Goal: Information Seeking & Learning: Learn about a topic

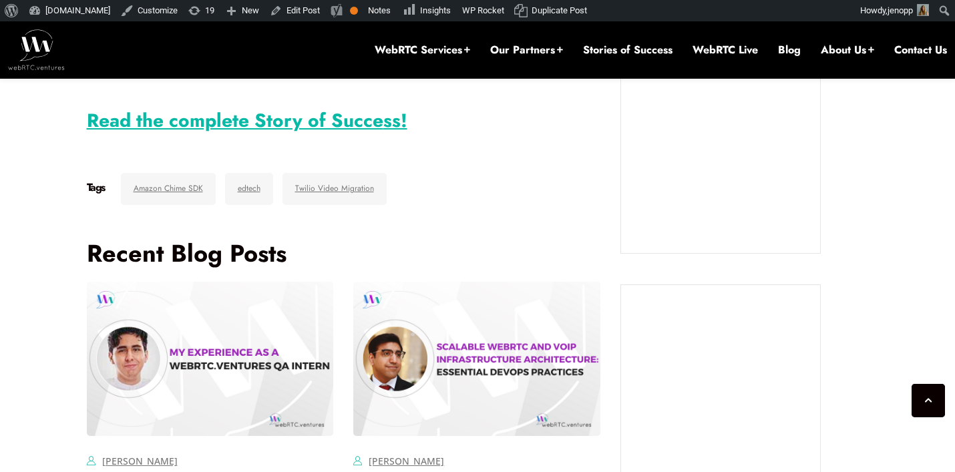
scroll to position [1186, 0]
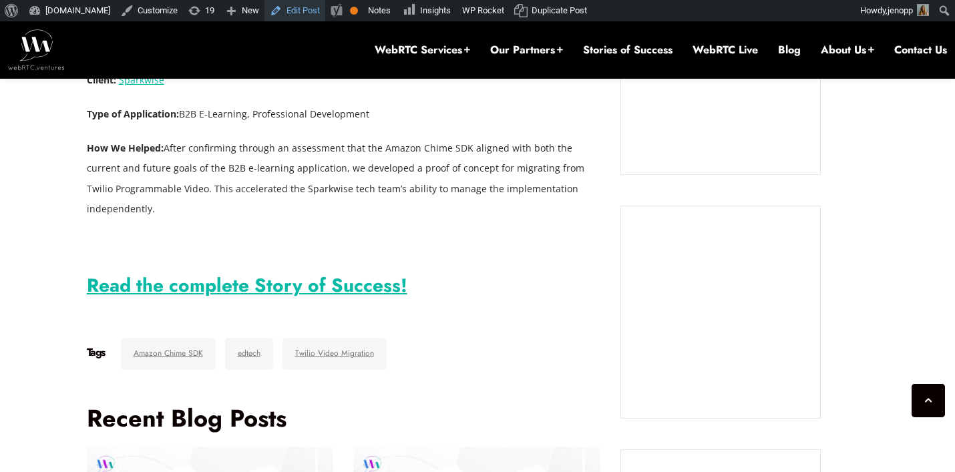
click at [310, 11] on link "Edit Post" at bounding box center [294, 10] width 61 height 21
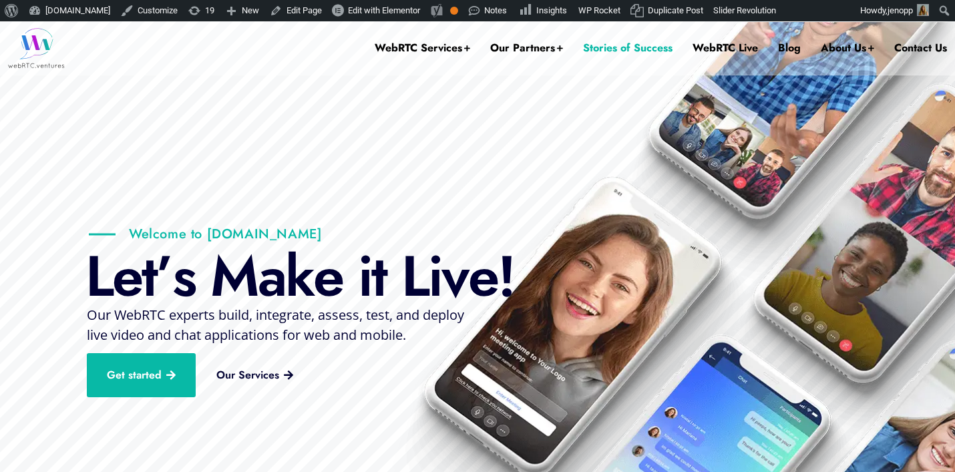
click at [624, 47] on link "Stories of Success" at bounding box center [627, 47] width 89 height 53
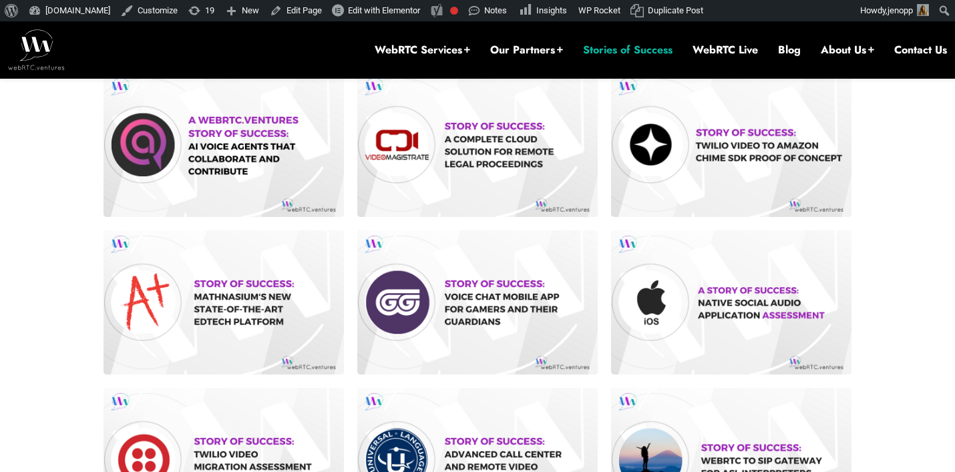
scroll to position [465, 0]
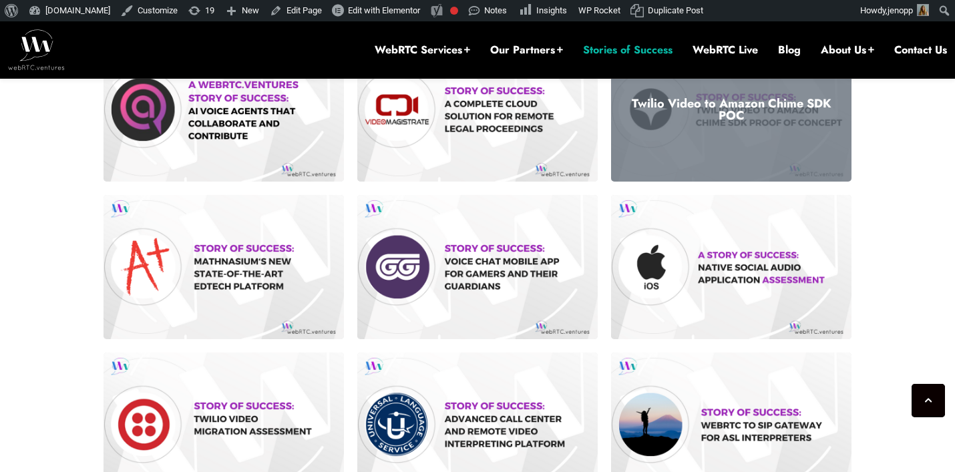
click at [746, 91] on div "Twilio Video to Amazon Chime SDK POC" at bounding box center [731, 109] width 240 height 144
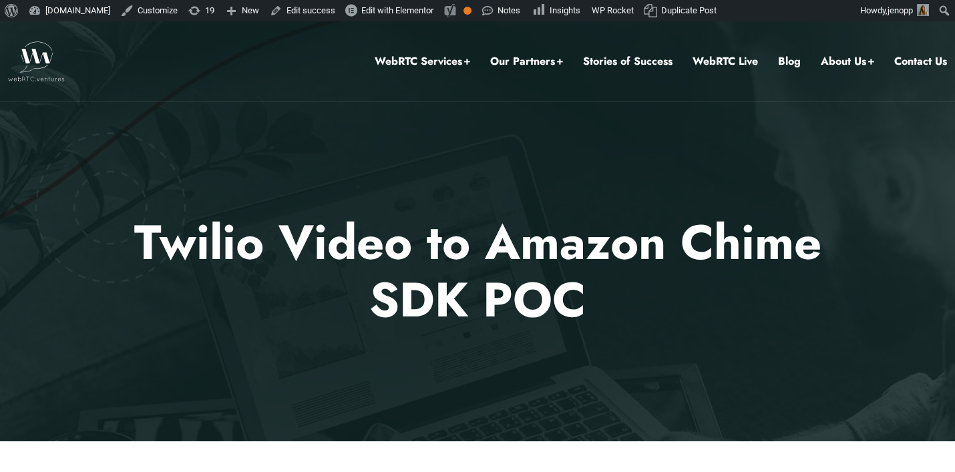
scroll to position [363, 0]
